Goal: Book appointment/travel/reservation

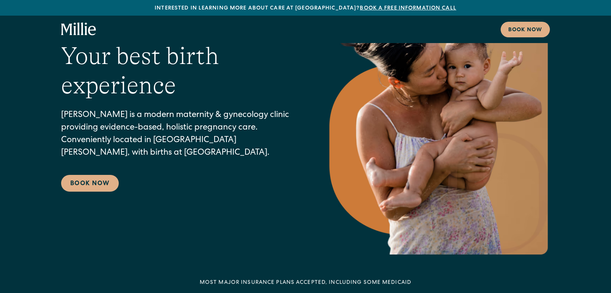
scroll to position [58, 0]
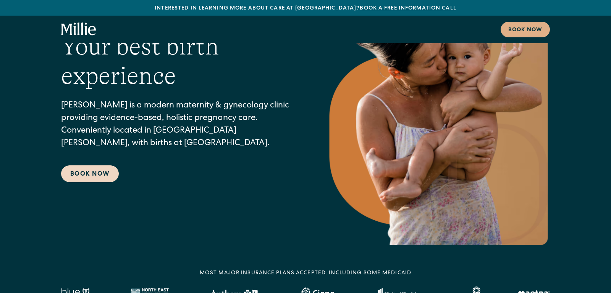
click at [82, 175] on link "Book Now" at bounding box center [90, 174] width 58 height 17
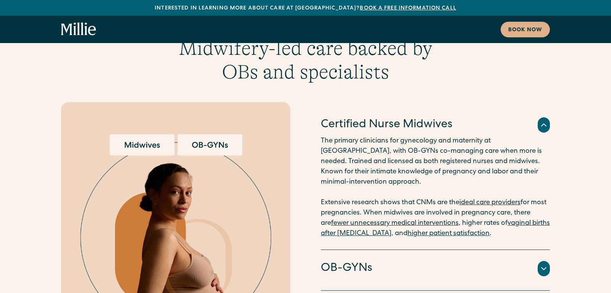
scroll to position [1889, 0]
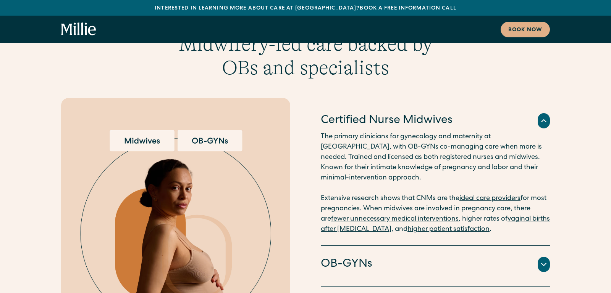
click at [356, 257] on h4 "OB-GYNs" at bounding box center [347, 265] width 52 height 16
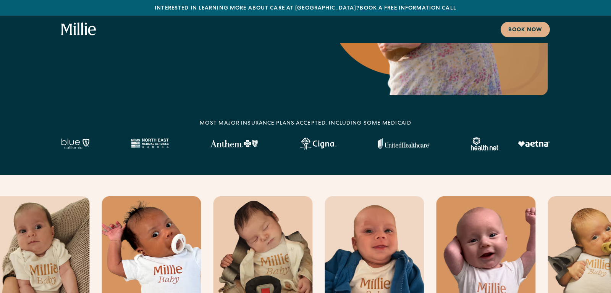
scroll to position [50, 0]
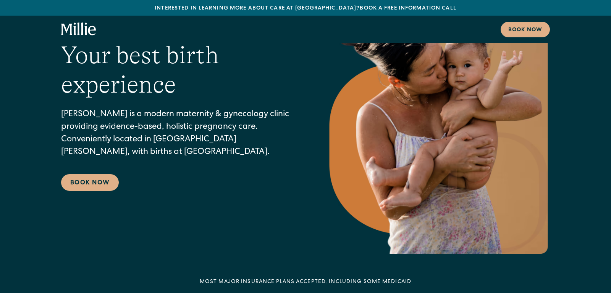
scroll to position [58, 0]
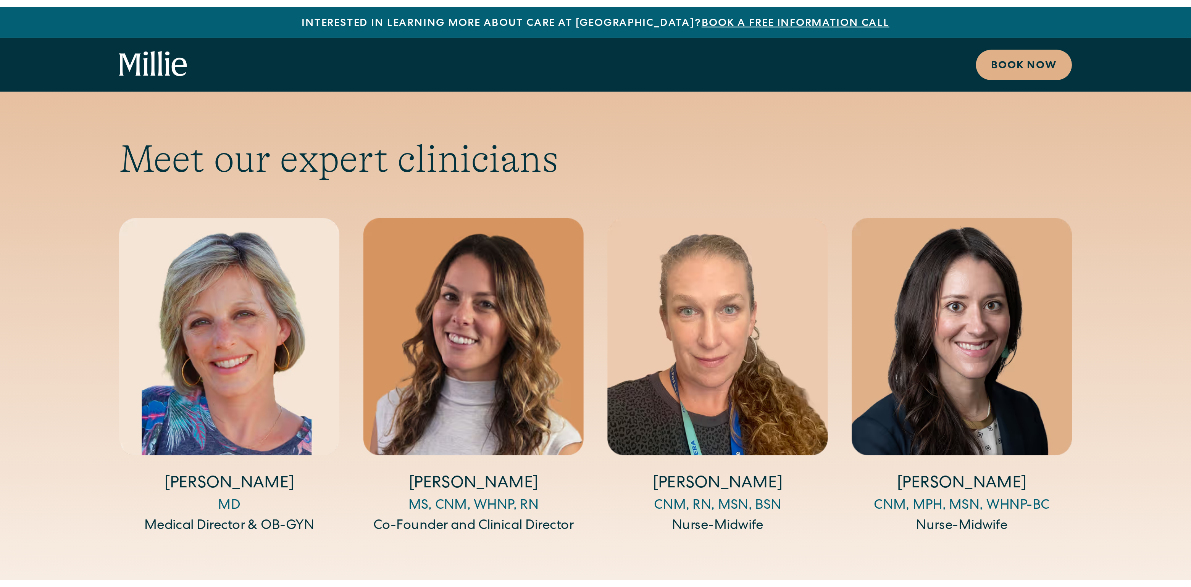
scroll to position [2532, 0]
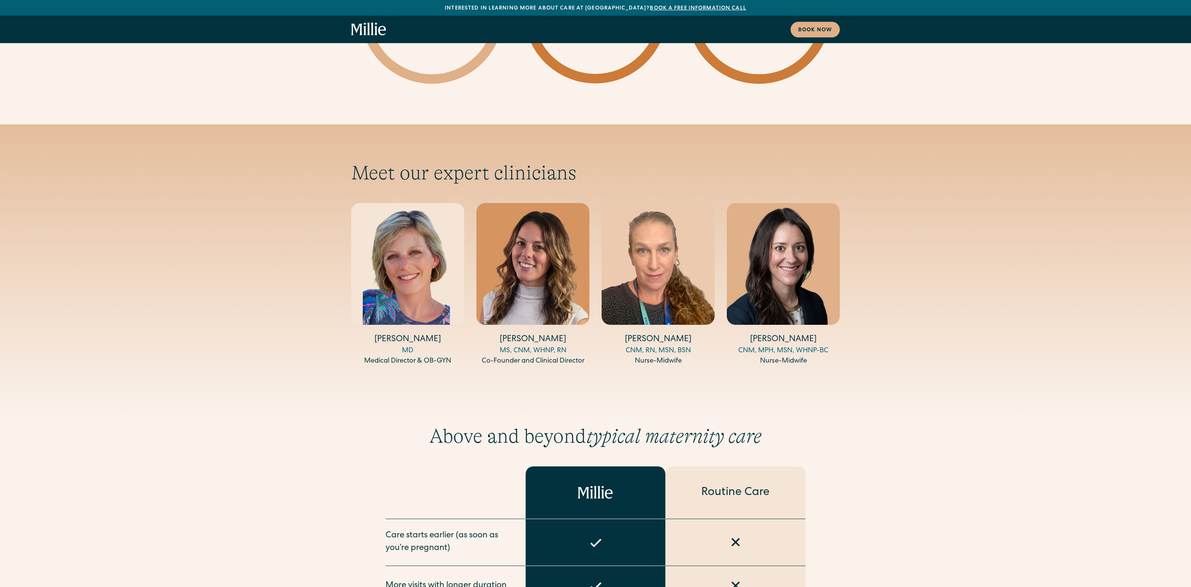
scroll to position [2466, 0]
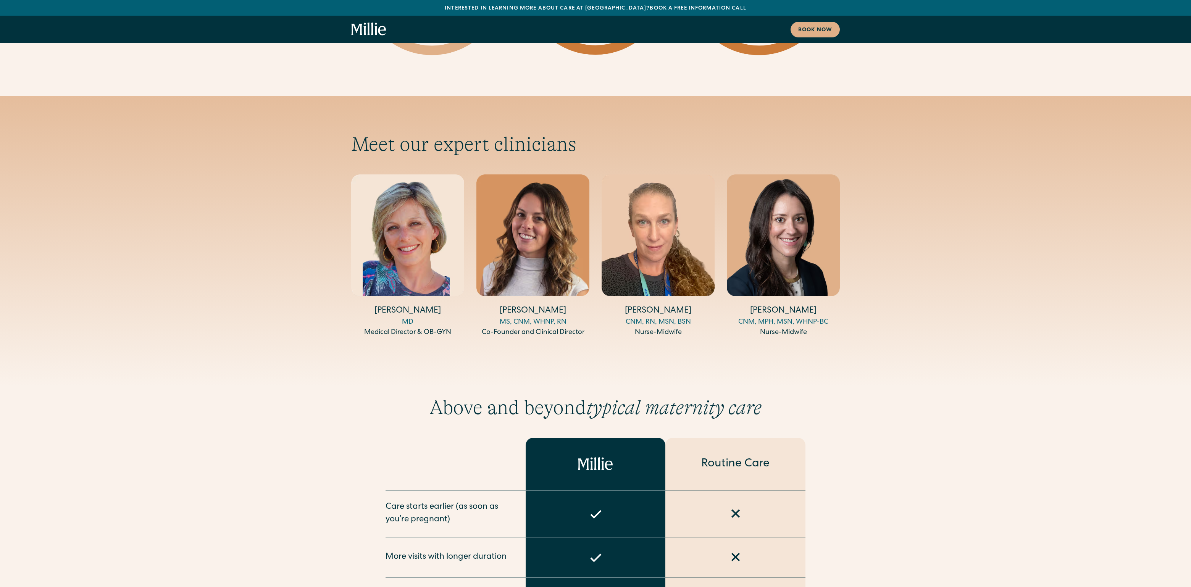
click at [380, 267] on div "[PERSON_NAME] MD Medical Director & OB-GYN" at bounding box center [407, 255] width 113 height 163
click at [391, 217] on img "1 / 4" at bounding box center [407, 235] width 113 height 122
click at [402, 317] on div "MD" at bounding box center [407, 322] width 113 height 10
click at [699, 305] on h4 "[PERSON_NAME]" at bounding box center [657, 311] width 113 height 12
